Goal: Task Accomplishment & Management: Use online tool/utility

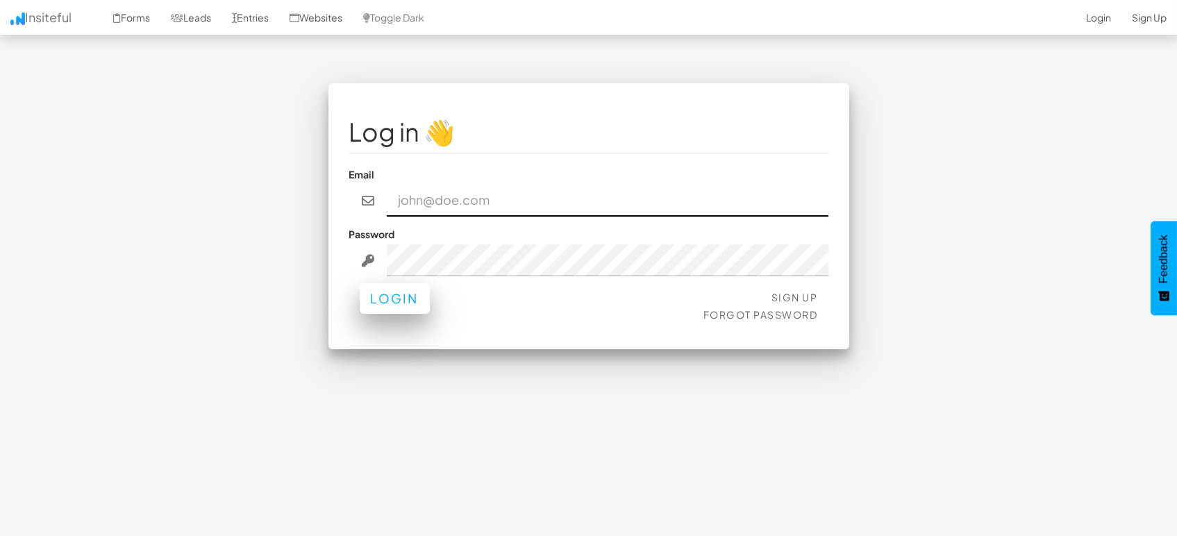
type input "marketing@mapsted.com"
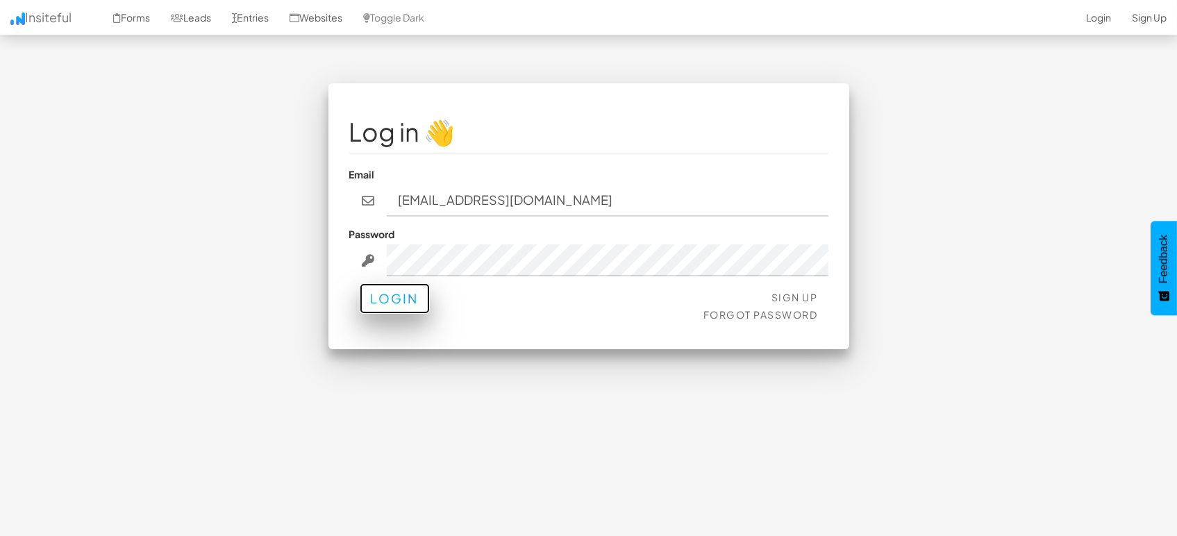
click at [389, 296] on button "Login" at bounding box center [395, 298] width 70 height 31
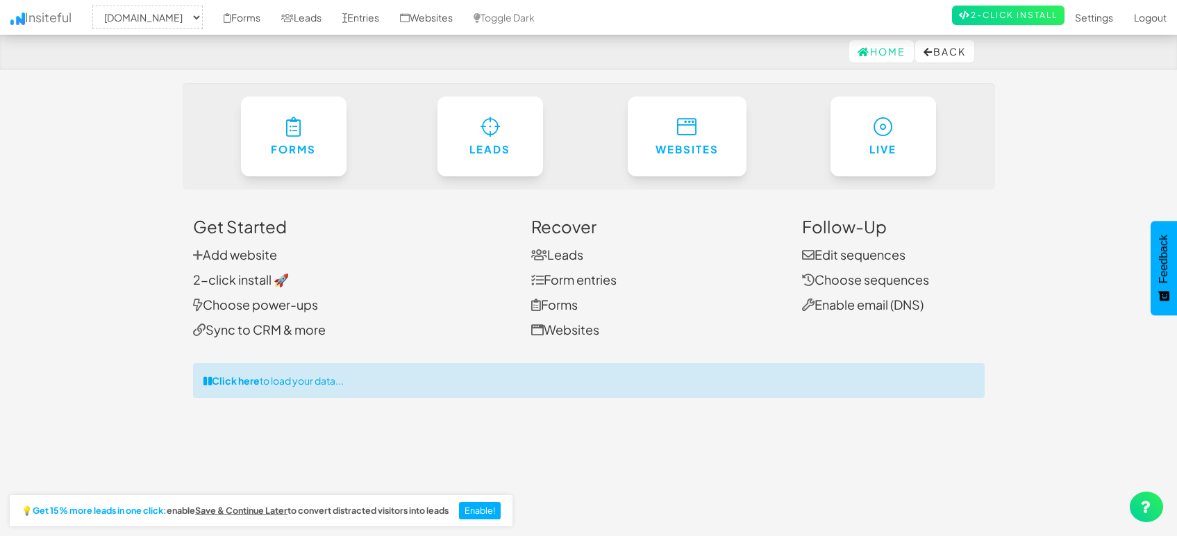
select select "1505"
click at [359, 11] on link "Entries" at bounding box center [361, 17] width 58 height 35
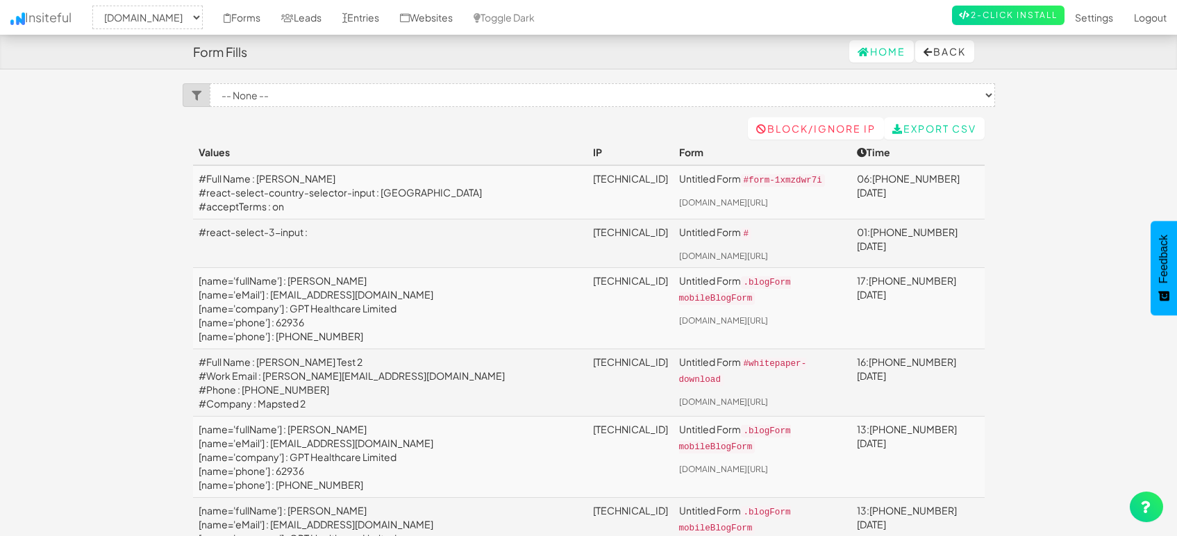
select select "1505"
click at [361, 15] on link "Entries" at bounding box center [361, 17] width 58 height 35
select select "1505"
click at [304, 15] on link "Leads" at bounding box center [301, 17] width 61 height 35
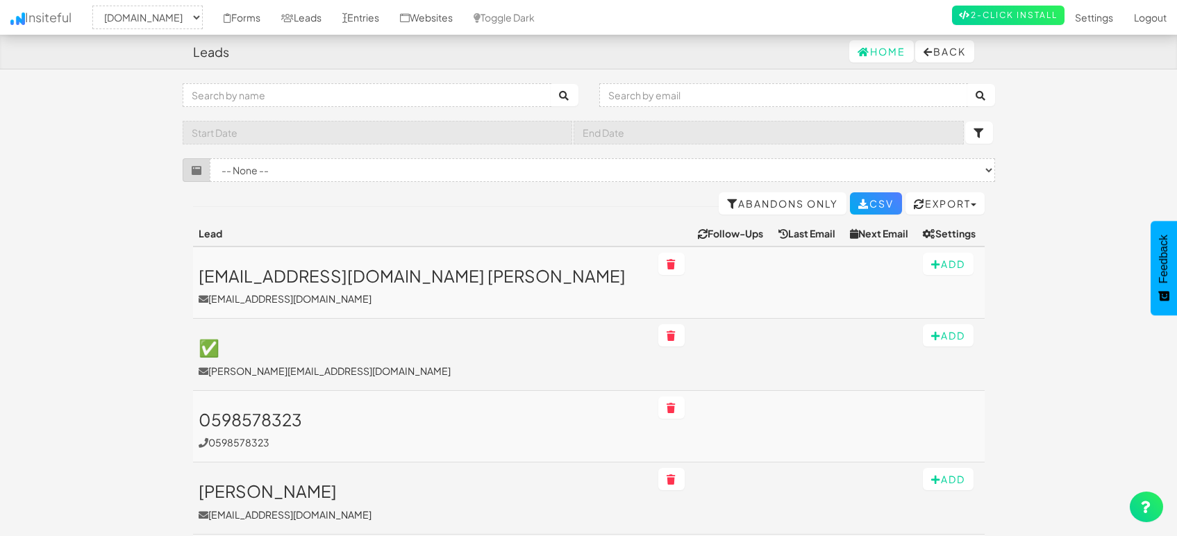
select select "1505"
click at [357, 16] on link "Entries" at bounding box center [361, 17] width 58 height 35
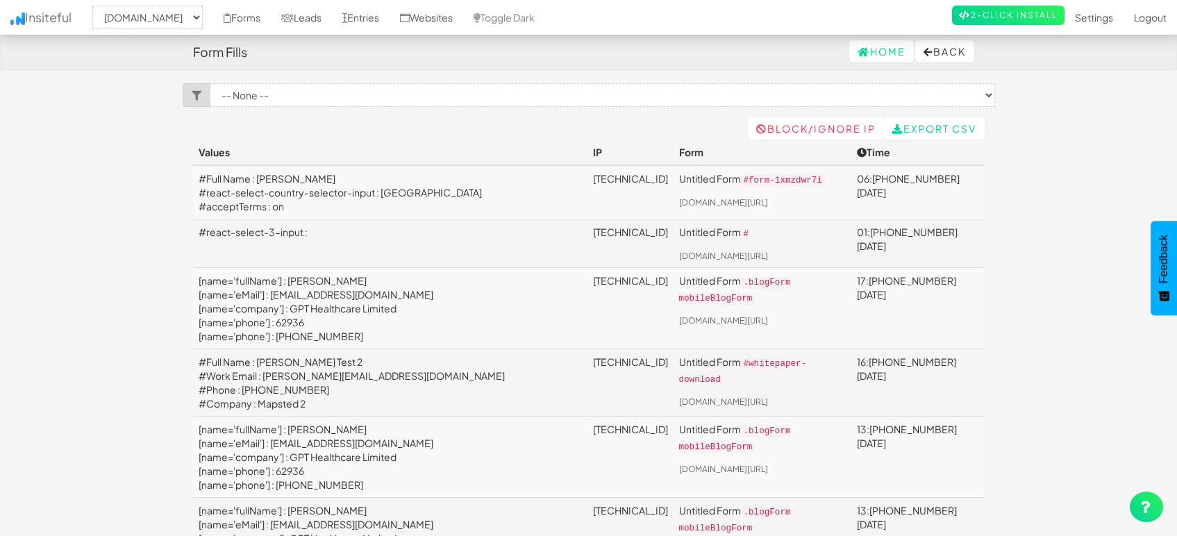
select select "1505"
click at [593, 178] on link "[TECHNICAL_ID]" at bounding box center [630, 178] width 75 height 13
drag, startPoint x: 258, startPoint y: 176, endPoint x: 333, endPoint y: 176, distance: 75.7
click at [333, 176] on td "#Full Name : [PERSON_NAME] #react-select-country-selector-input : Brasil #accep…" at bounding box center [390, 192] width 395 height 54
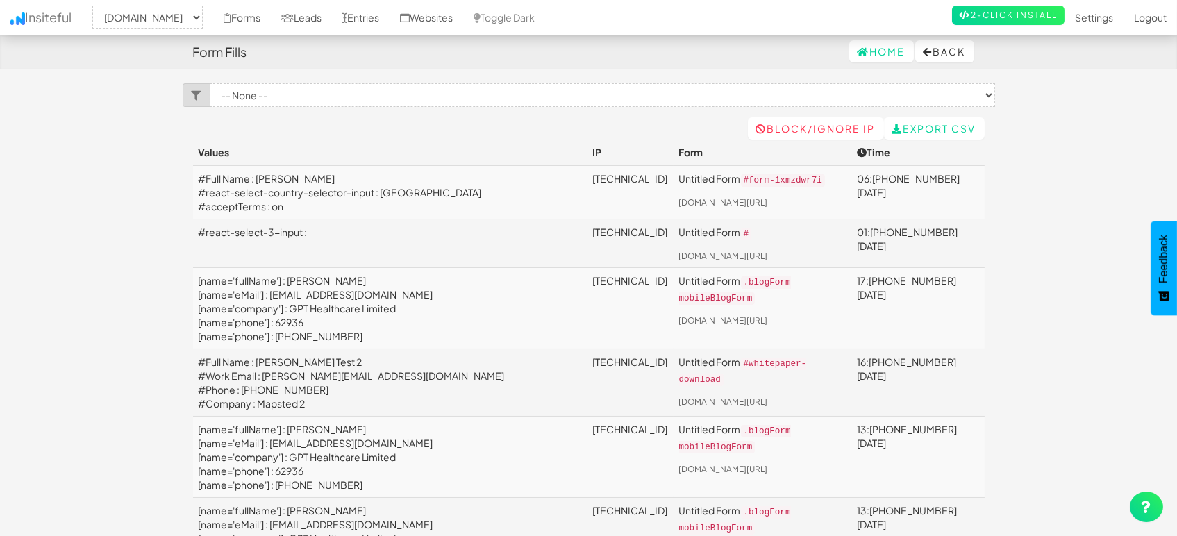
drag, startPoint x: 858, startPoint y: 215, endPoint x: 743, endPoint y: 204, distance: 116.6
click at [743, 204] on td "Untitled Form #form-1xmzdwr7i [DOMAIN_NAME][URL]" at bounding box center [763, 192] width 179 height 54
copy link "[DOMAIN_NAME][URL]"
